Goal: Book appointment/travel/reservation

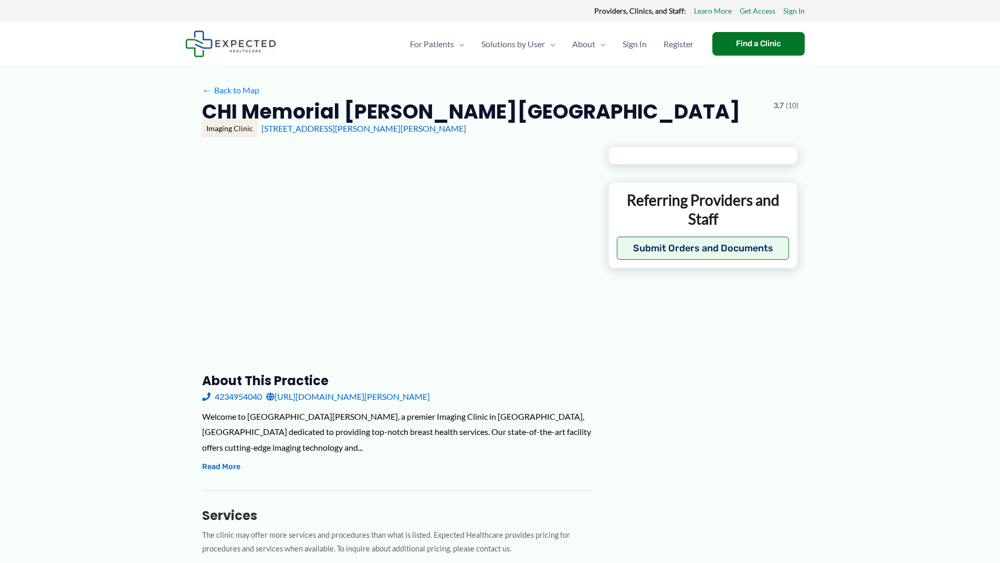
type input "**********"
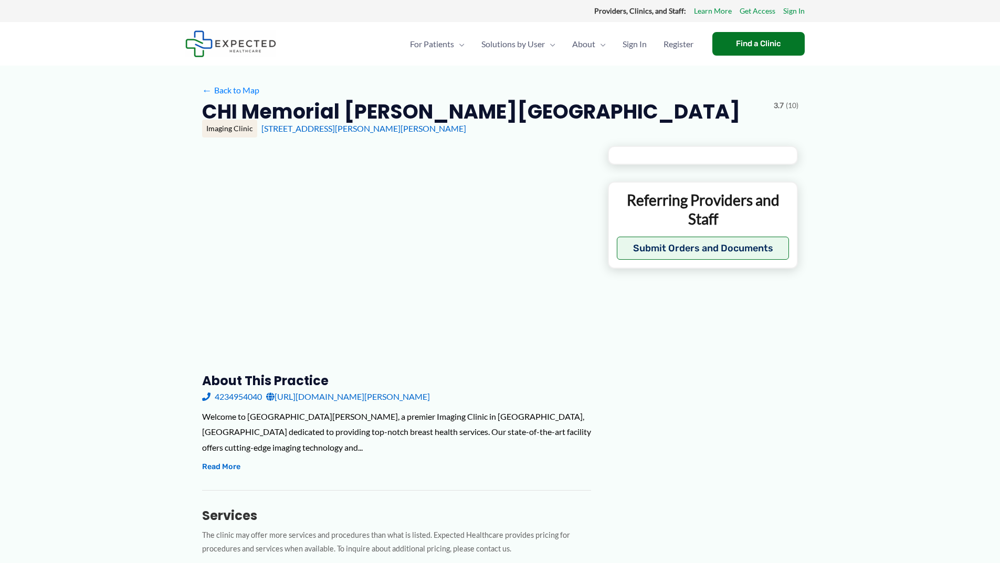
type input "**********"
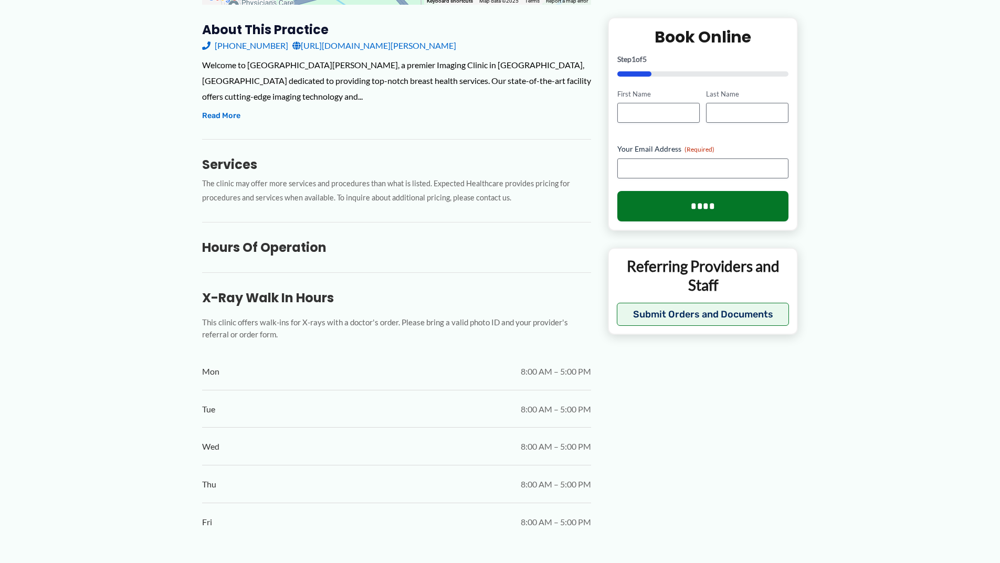
scroll to position [343, 0]
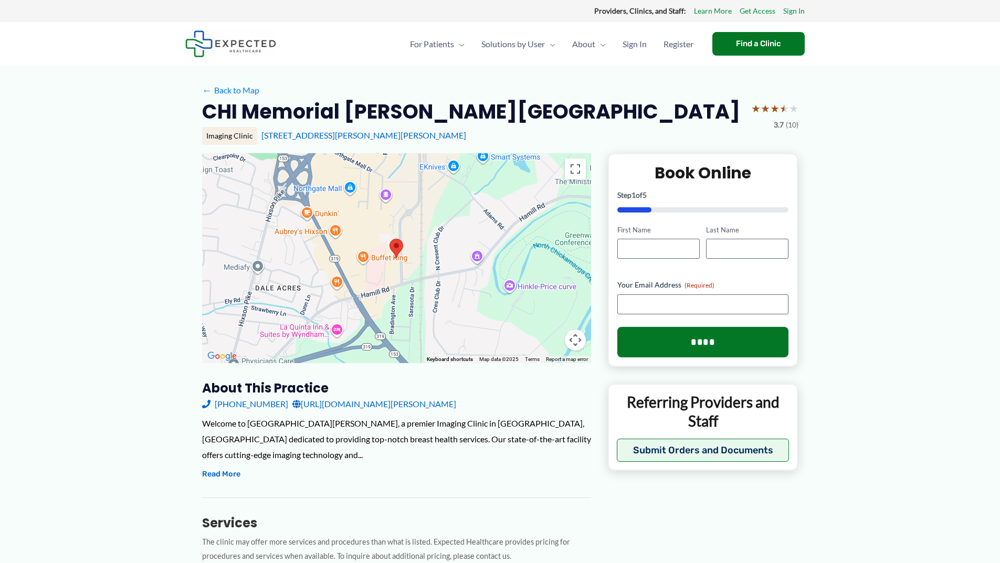
click at [343, 407] on link "[URL][DOMAIN_NAME][PERSON_NAME]" at bounding box center [374, 404] width 164 height 16
